Goal: Navigation & Orientation: Find specific page/section

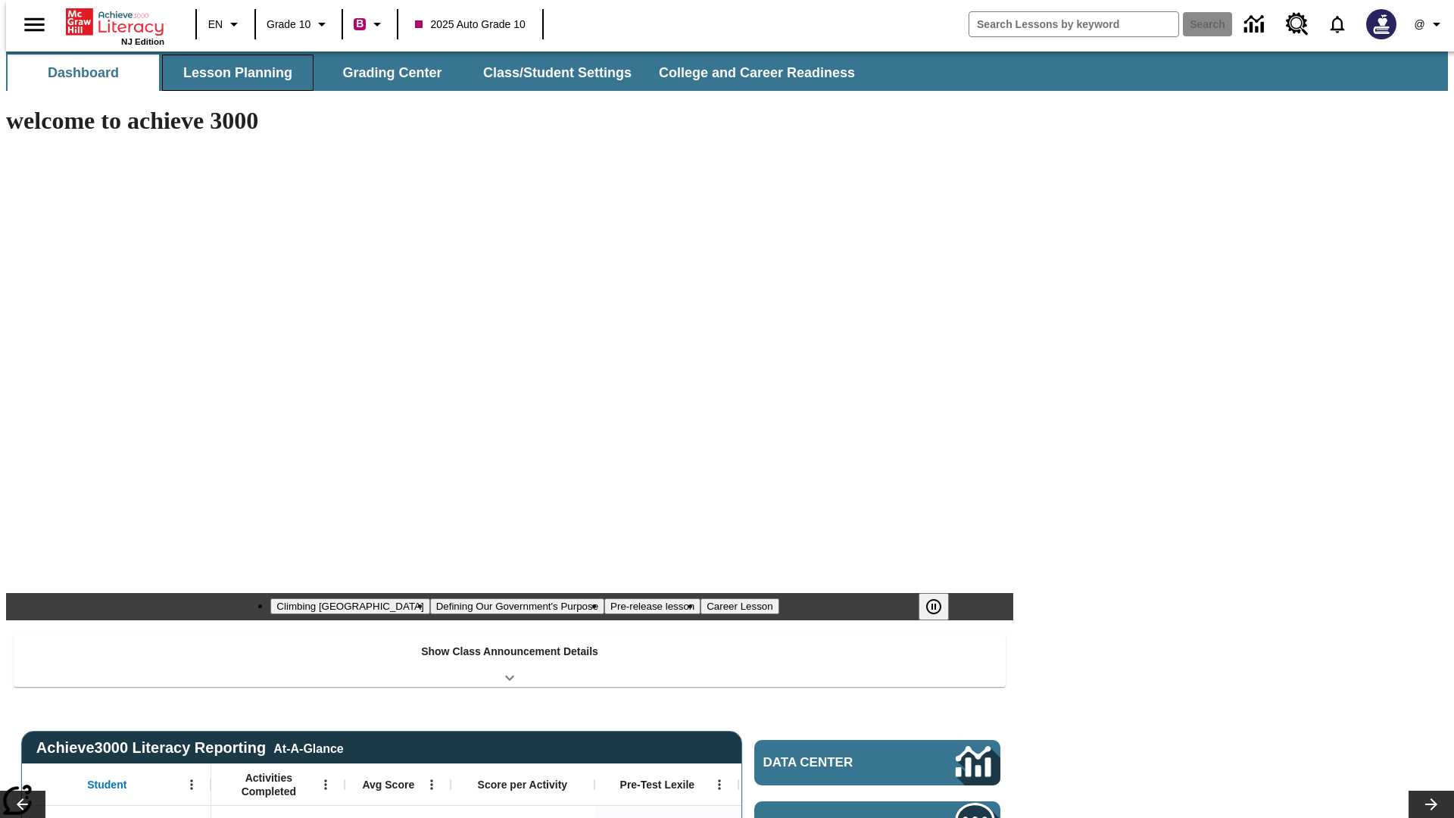
click at [232, 73] on button "Lesson Planning" at bounding box center [237, 73] width 151 height 36
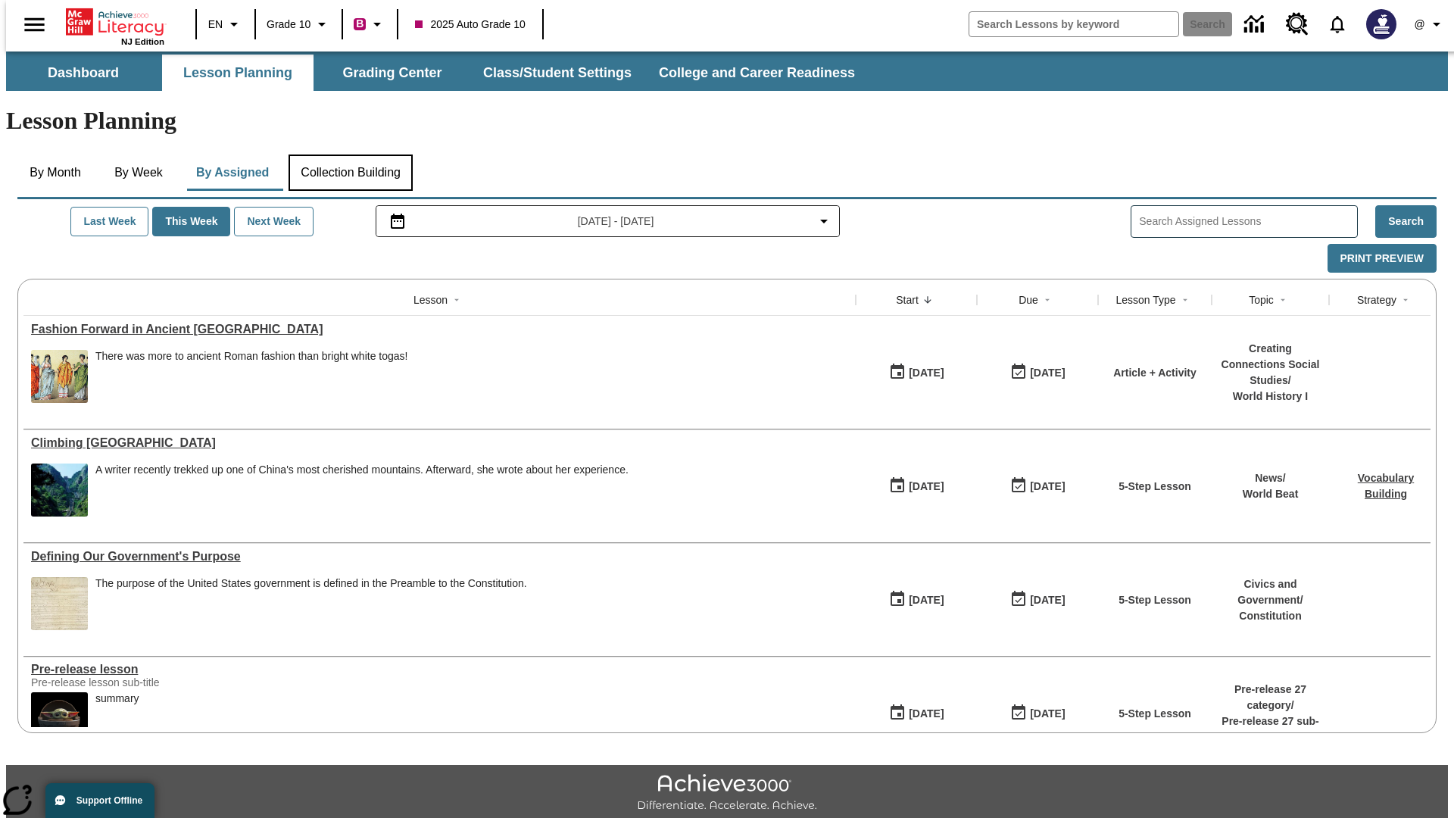
click at [350, 154] on button "Collection Building" at bounding box center [350, 172] width 124 height 36
